Goal: Find specific page/section: Find specific page/section

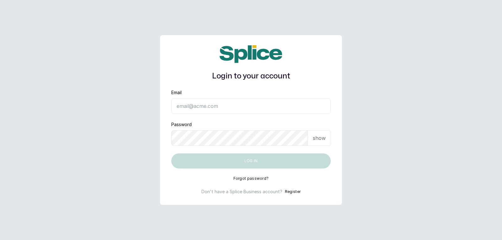
type input "[EMAIL_ADDRESS][DOMAIN_NAME]"
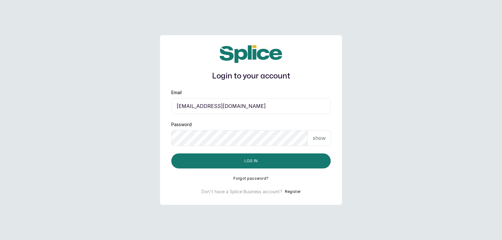
click at [318, 139] on p "show" at bounding box center [319, 138] width 13 height 8
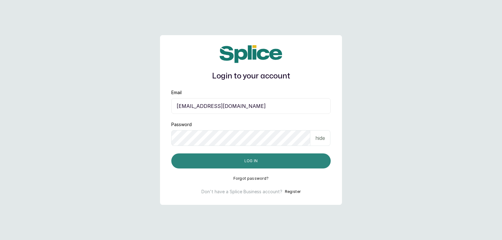
click at [305, 159] on button "Log in" at bounding box center [251, 161] width 160 height 15
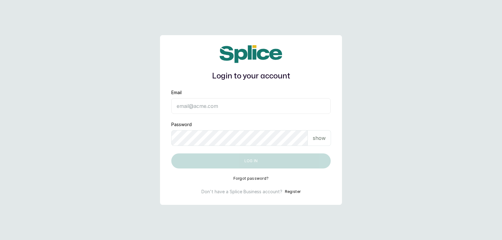
type input "[EMAIL_ADDRESS][DOMAIN_NAME]"
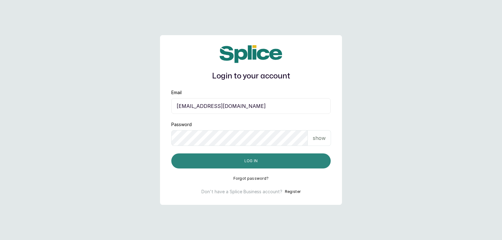
drag, startPoint x: 282, startPoint y: 162, endPoint x: 292, endPoint y: 164, distance: 9.9
click at [284, 164] on button "Log in" at bounding box center [251, 161] width 160 height 15
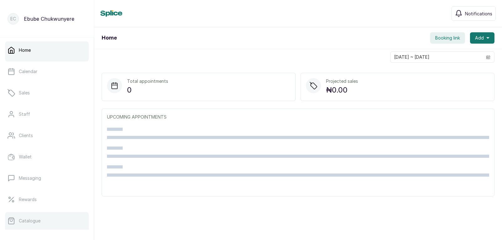
click at [17, 223] on link "Catalogue" at bounding box center [47, 221] width 84 height 18
